Goal: Find specific page/section: Find specific page/section

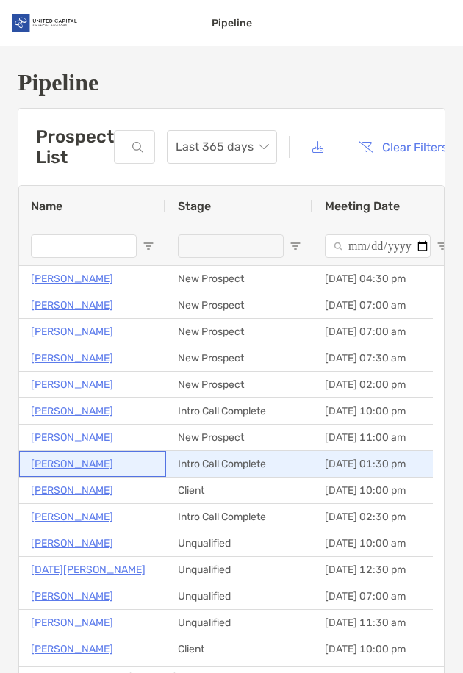
click at [43, 465] on p "[PERSON_NAME]" at bounding box center [72, 464] width 82 height 18
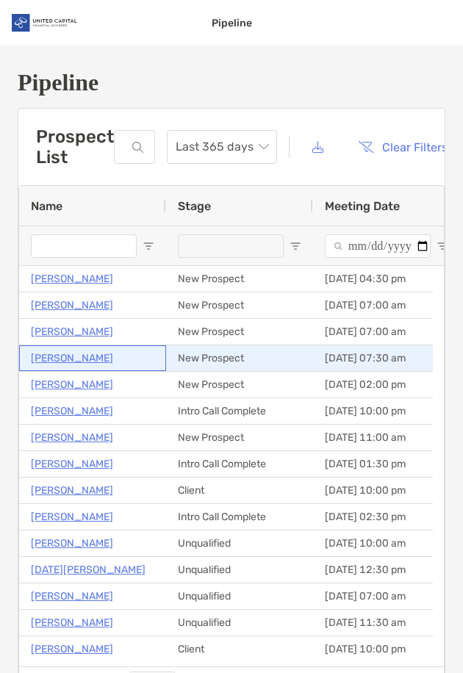
click at [48, 359] on p "Annika Sougstad" at bounding box center [72, 358] width 82 height 18
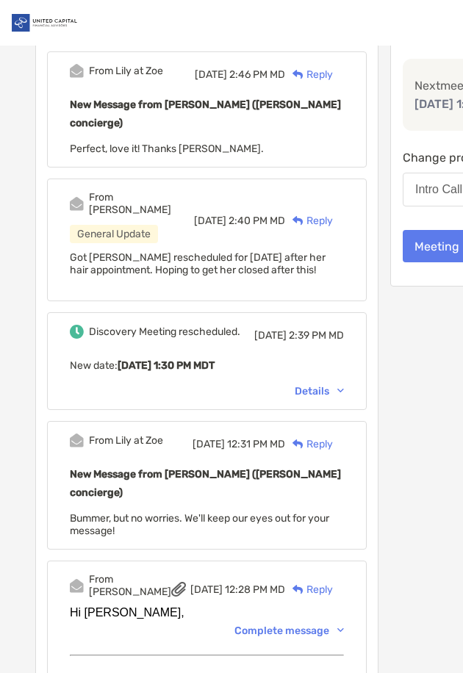
scroll to position [294, 0]
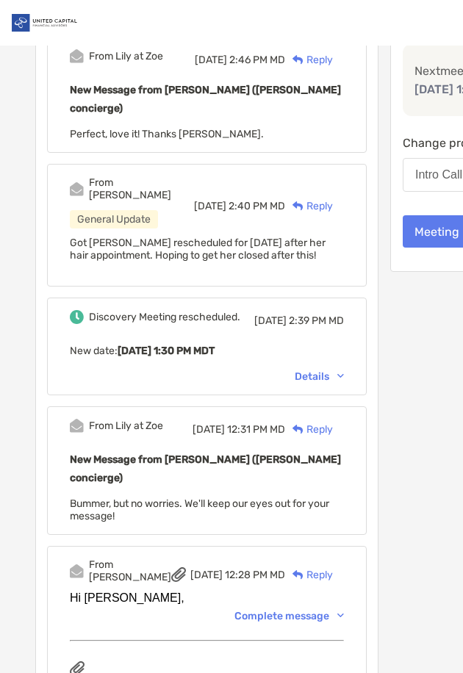
click at [295, 383] on div "Details" at bounding box center [319, 376] width 49 height 12
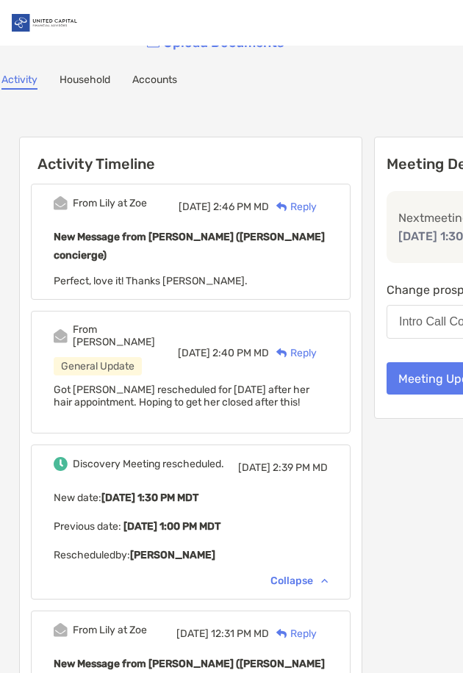
scroll to position [147, 0]
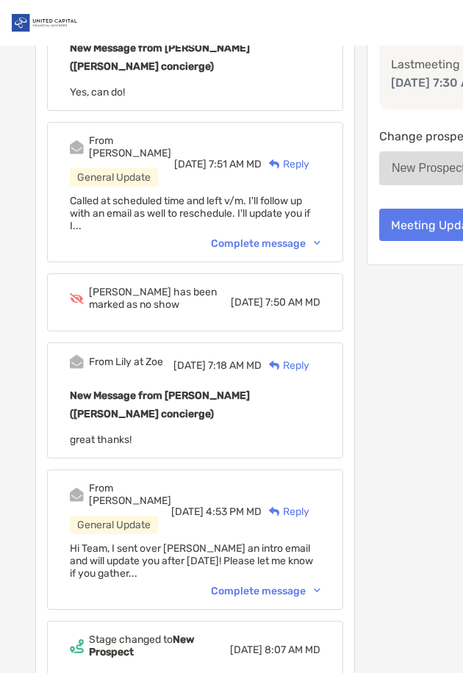
scroll to position [441, 0]
